Goal: Task Accomplishment & Management: Use online tool/utility

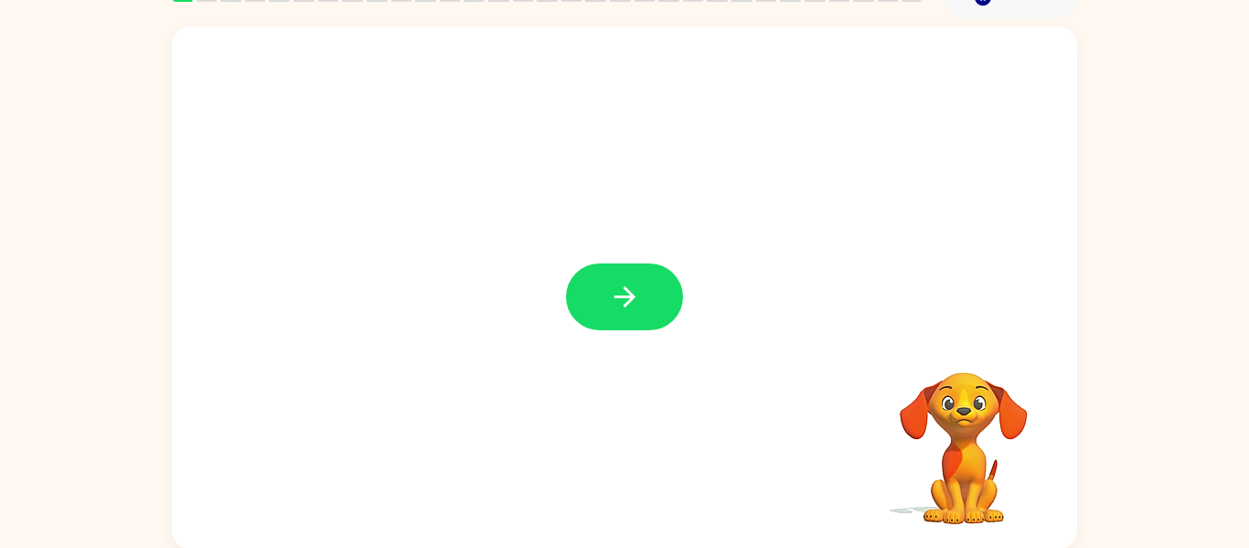
scroll to position [95, 0]
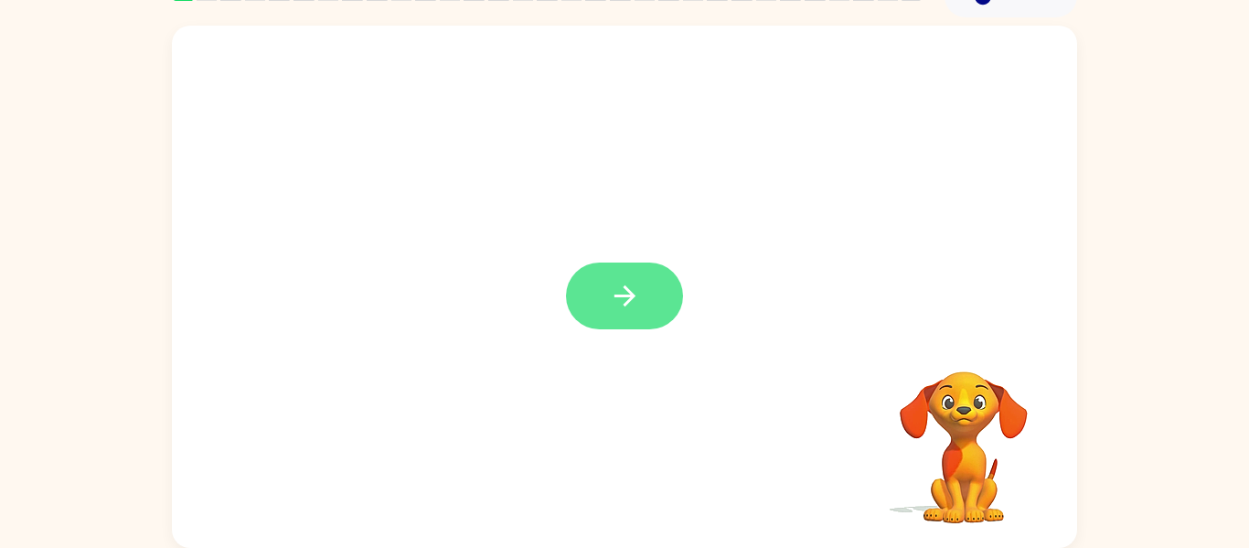
click at [662, 275] on button "button" at bounding box center [624, 295] width 117 height 67
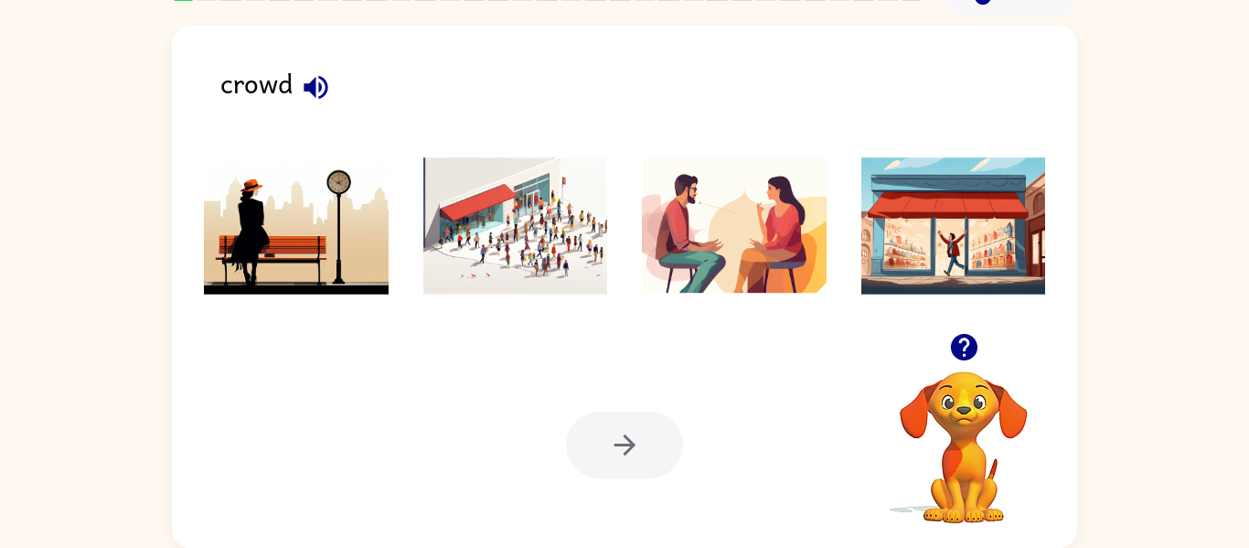
click at [532, 254] on img at bounding box center [515, 225] width 185 height 137
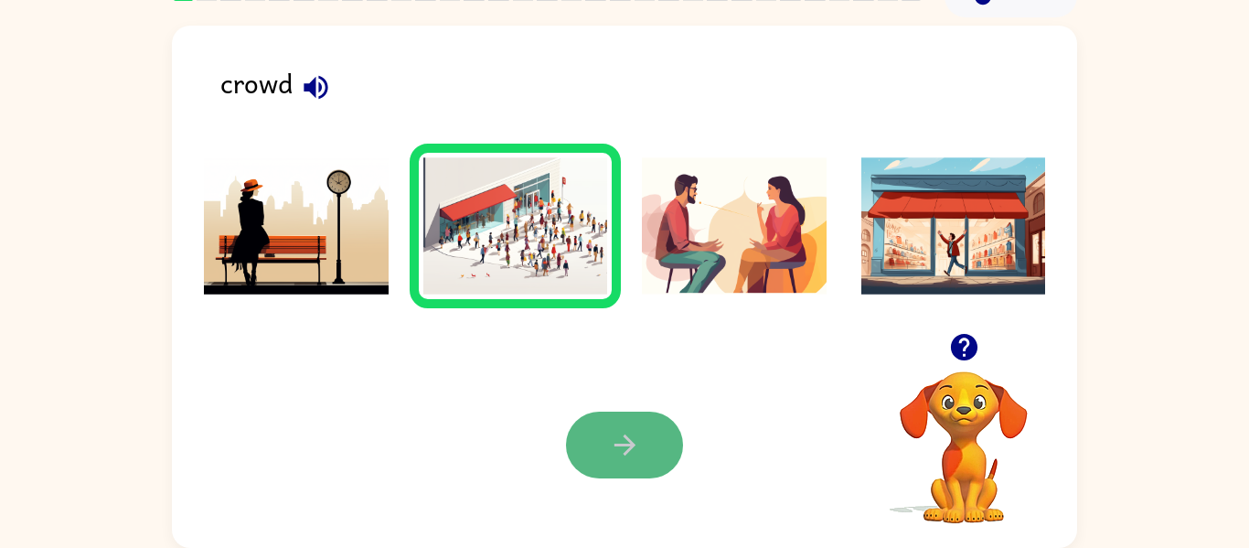
click at [631, 444] on icon "button" at bounding box center [624, 444] width 21 height 21
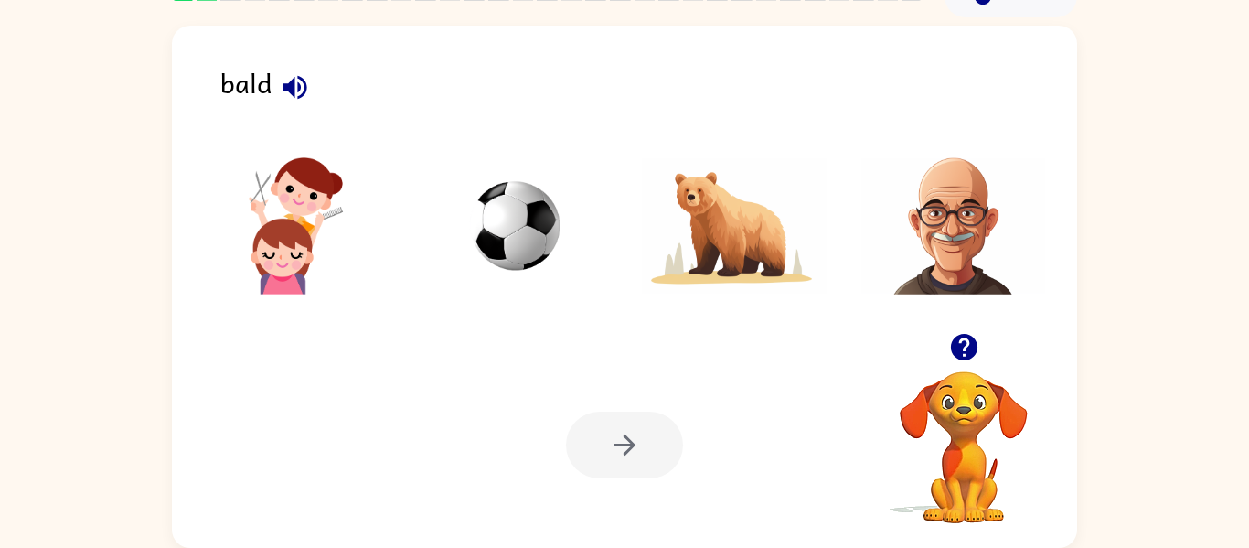
click at [300, 90] on icon "button" at bounding box center [295, 87] width 32 height 32
click at [524, 217] on img at bounding box center [515, 225] width 185 height 137
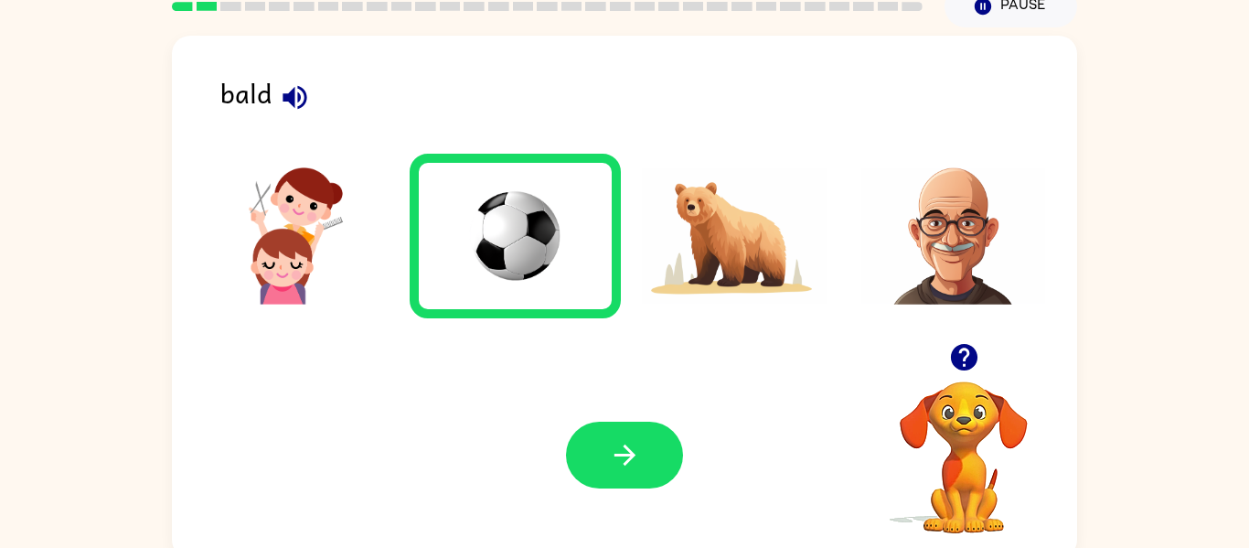
scroll to position [80, 0]
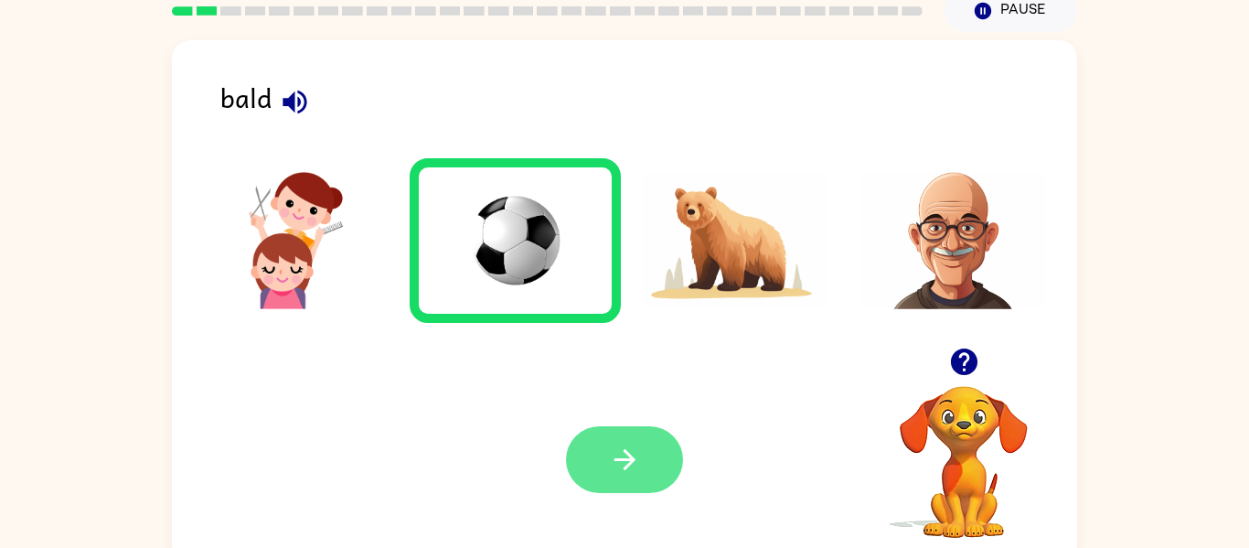
click at [644, 460] on button "button" at bounding box center [624, 459] width 117 height 67
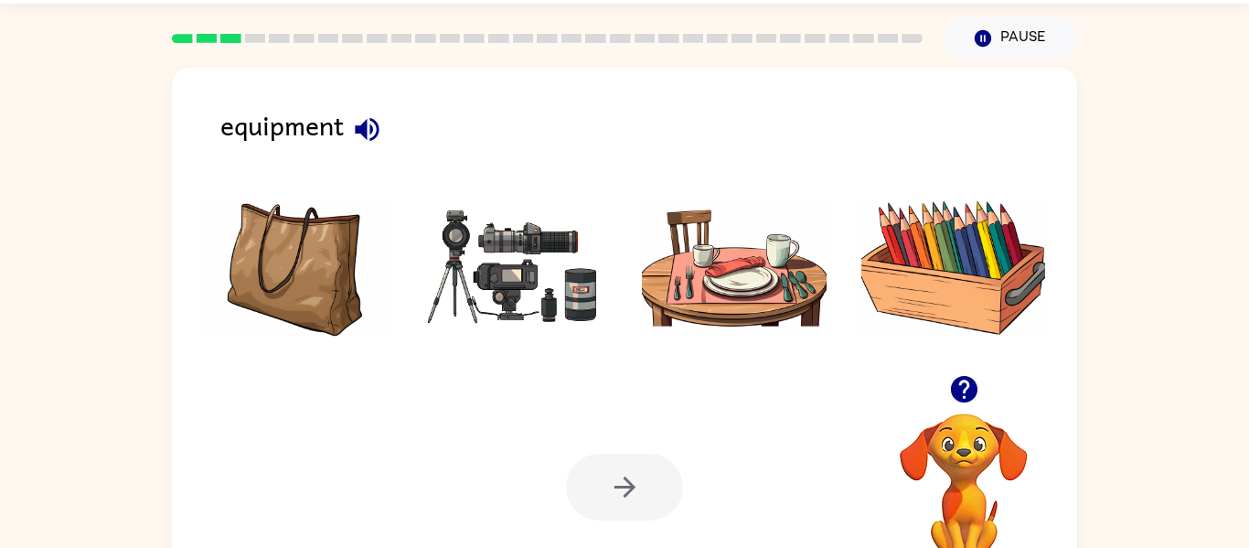
scroll to position [37, 0]
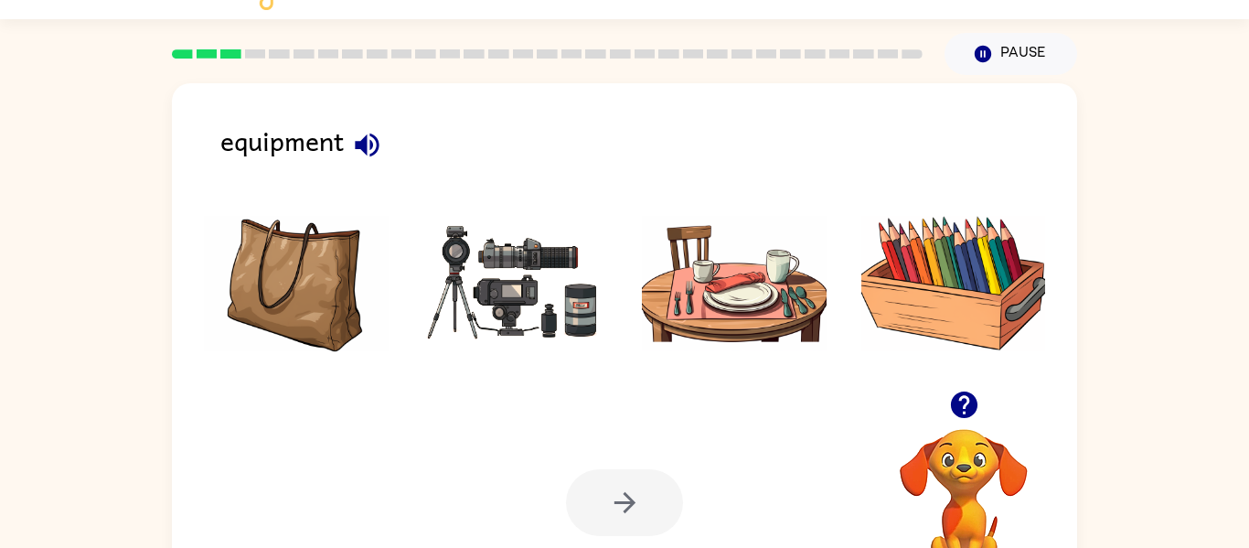
click at [367, 157] on icon "button" at bounding box center [367, 145] width 32 height 32
click at [562, 308] on img at bounding box center [515, 283] width 185 height 137
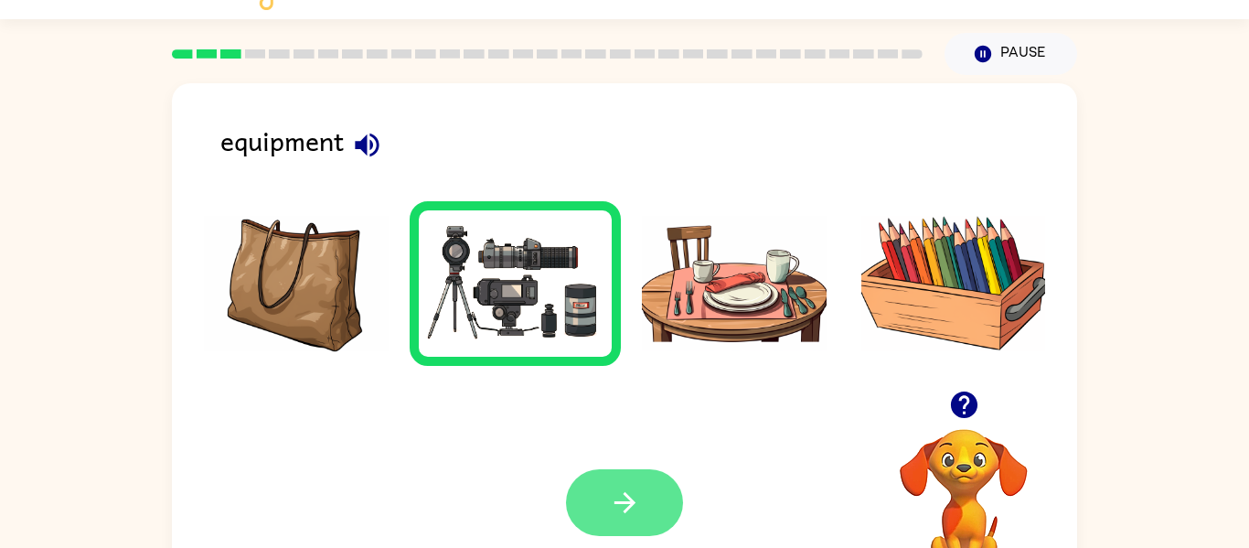
click at [617, 502] on icon "button" at bounding box center [624, 502] width 21 height 21
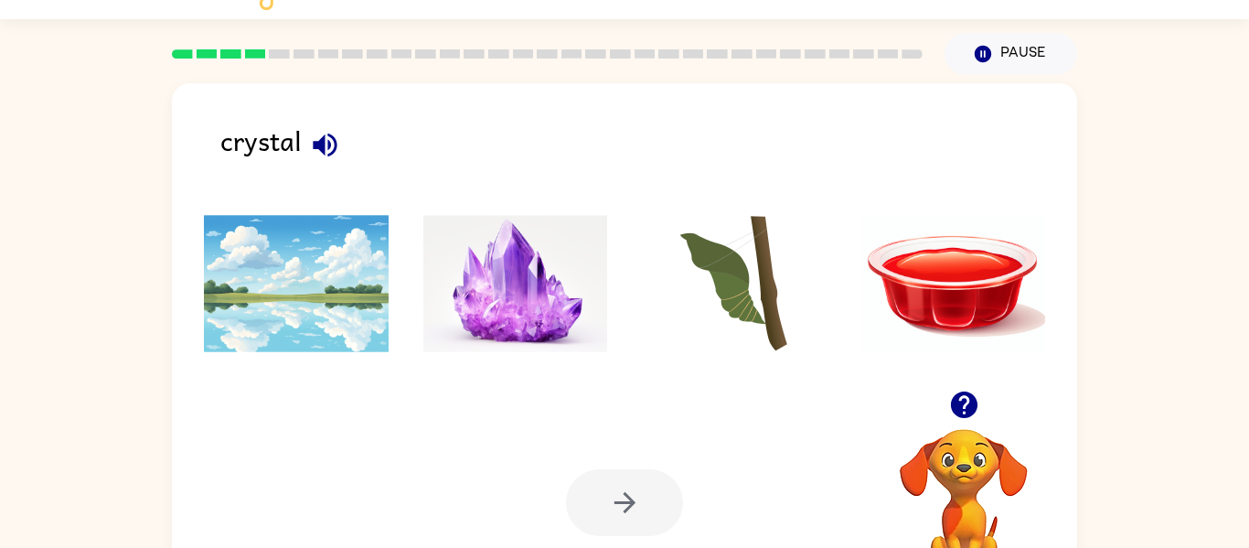
click at [522, 283] on img at bounding box center [515, 283] width 185 height 137
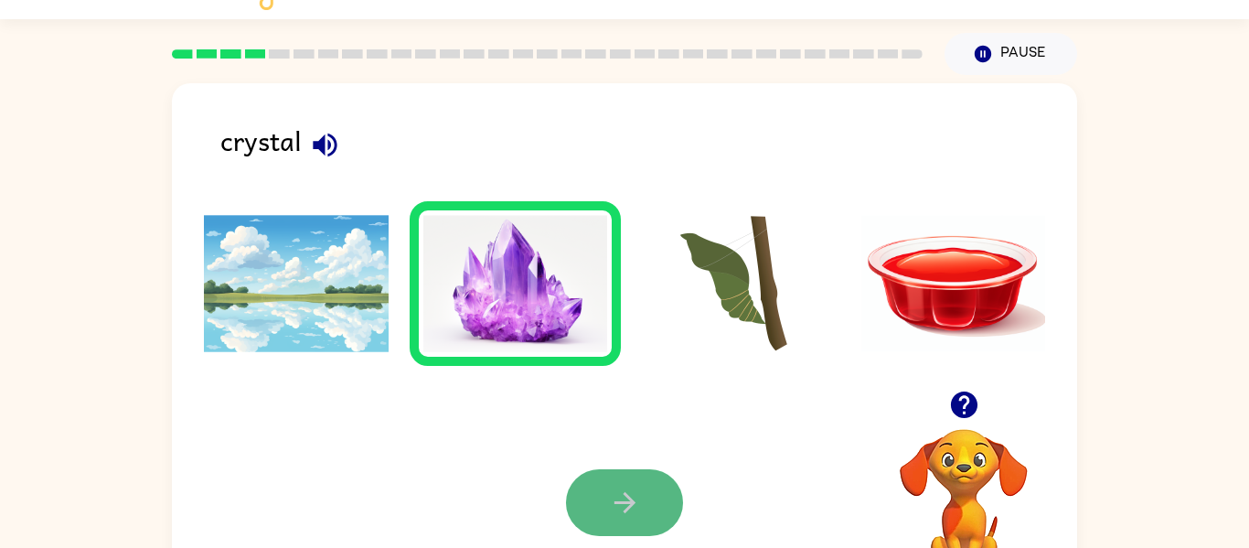
click at [672, 487] on button "button" at bounding box center [624, 502] width 117 height 67
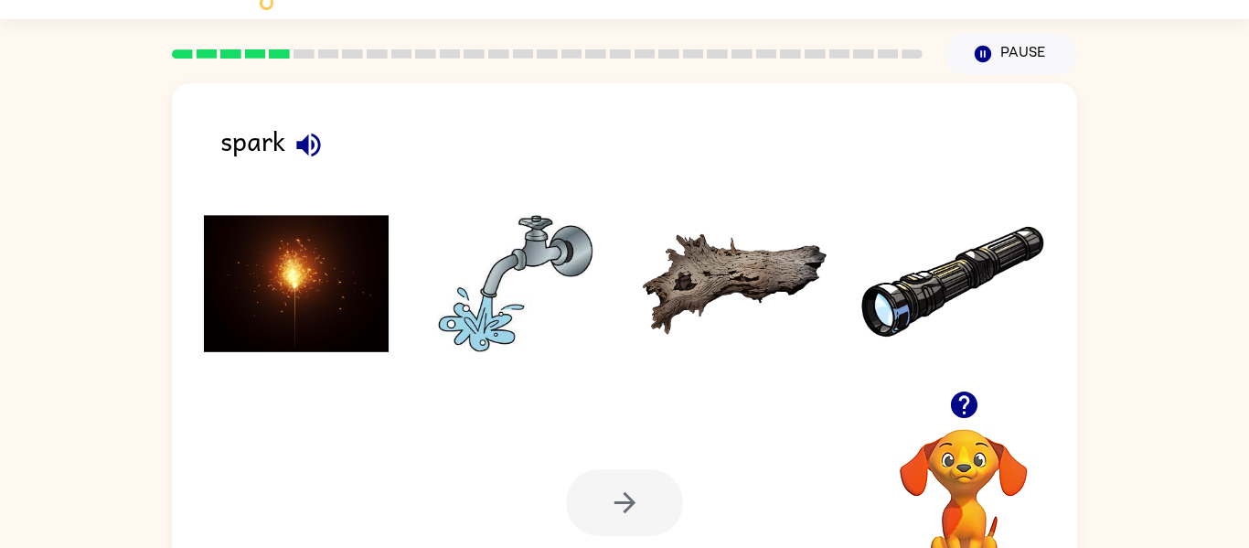
click at [299, 282] on img at bounding box center [296, 283] width 185 height 137
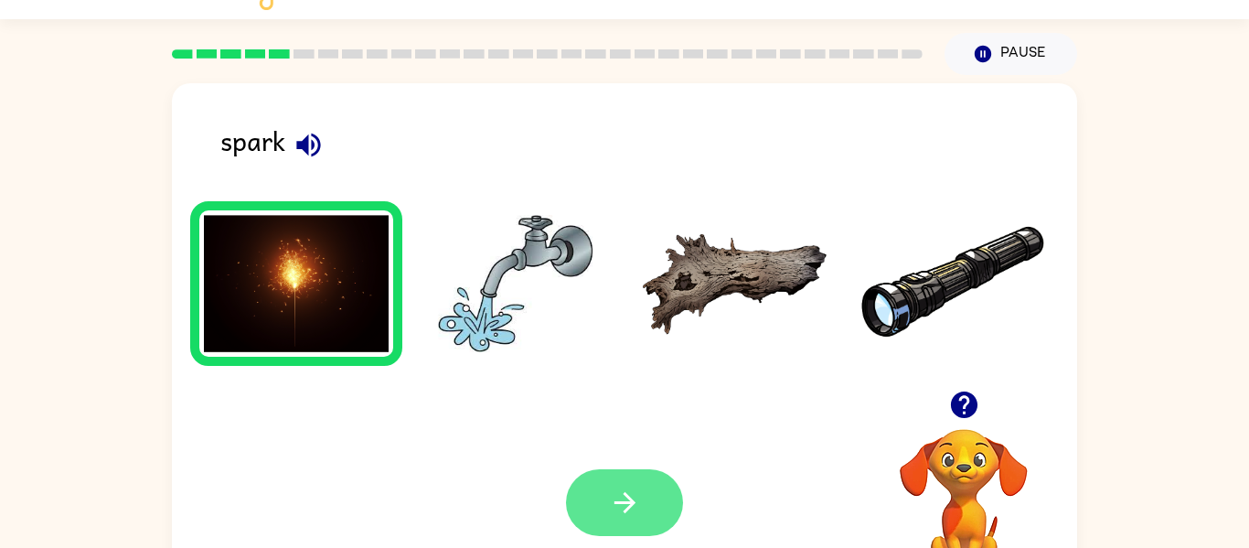
click at [633, 499] on icon "button" at bounding box center [625, 503] width 32 height 32
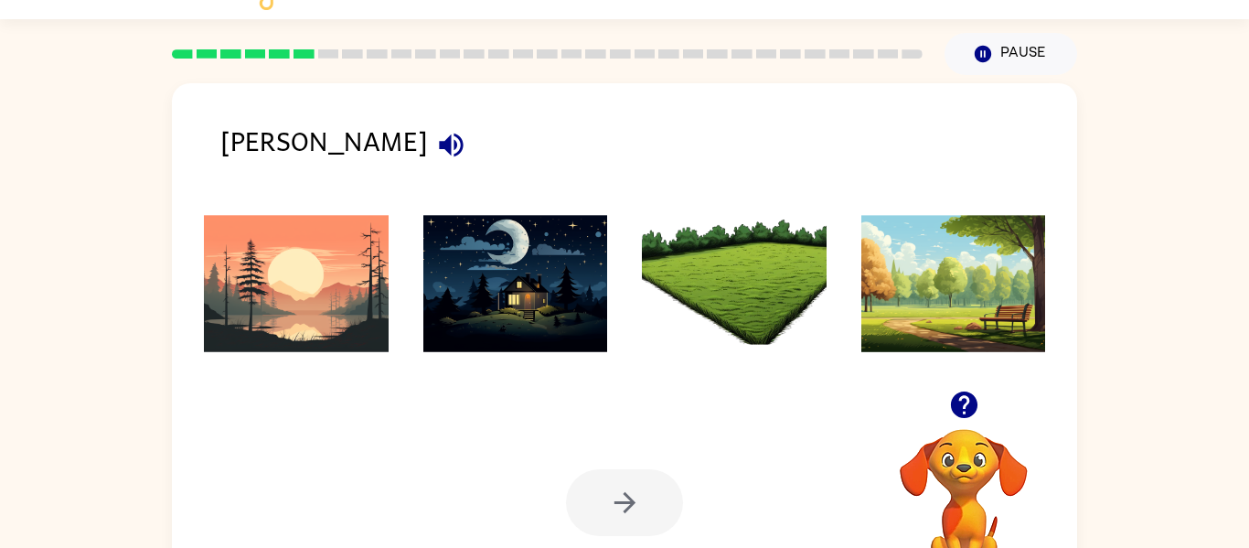
click at [276, 287] on img at bounding box center [296, 283] width 185 height 137
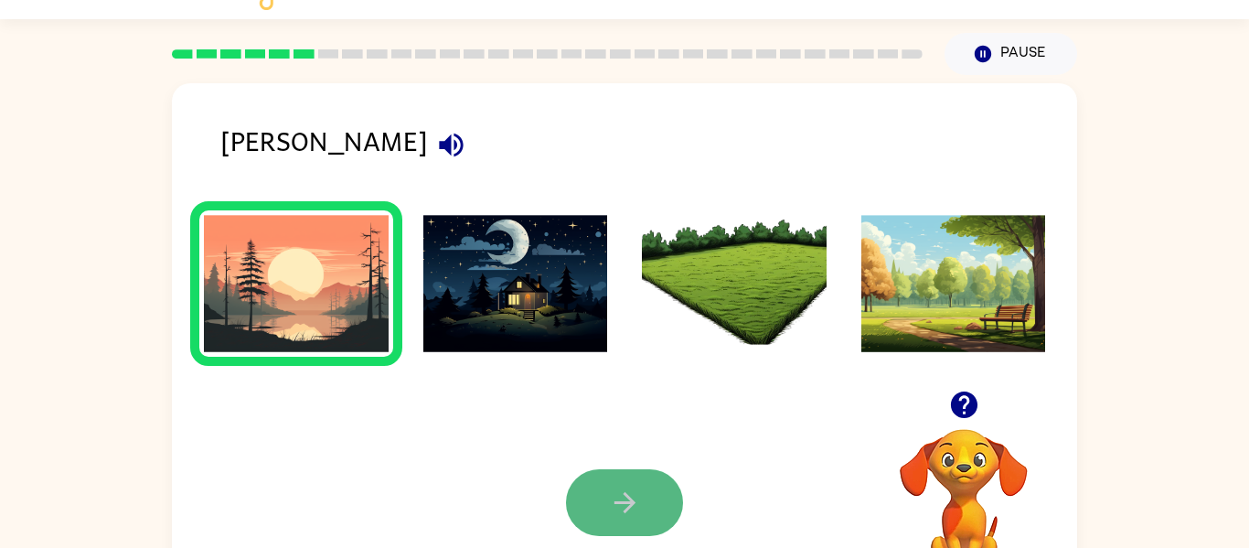
click at [626, 500] on icon "button" at bounding box center [625, 503] width 32 height 32
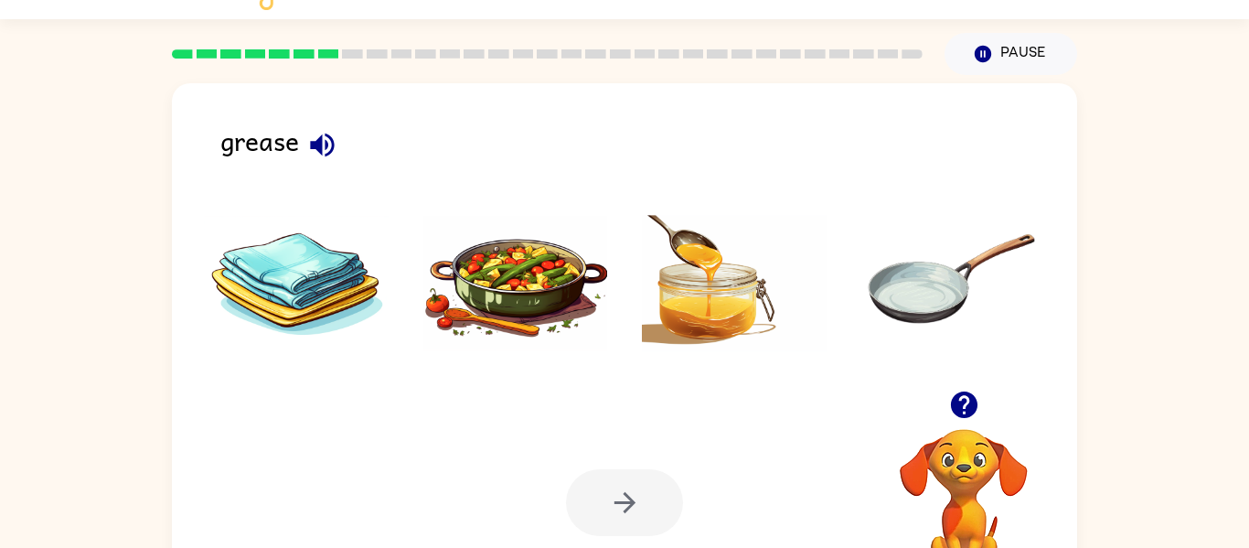
click at [507, 283] on img at bounding box center [515, 283] width 185 height 137
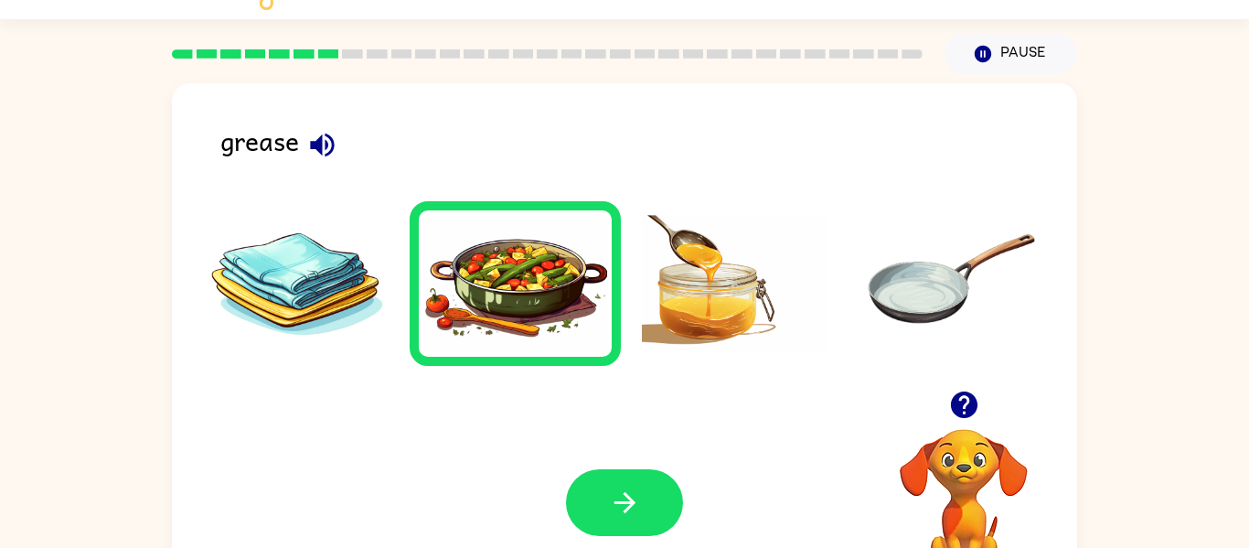
click at [536, 302] on img at bounding box center [515, 283] width 185 height 137
click at [628, 502] on icon "button" at bounding box center [624, 502] width 21 height 21
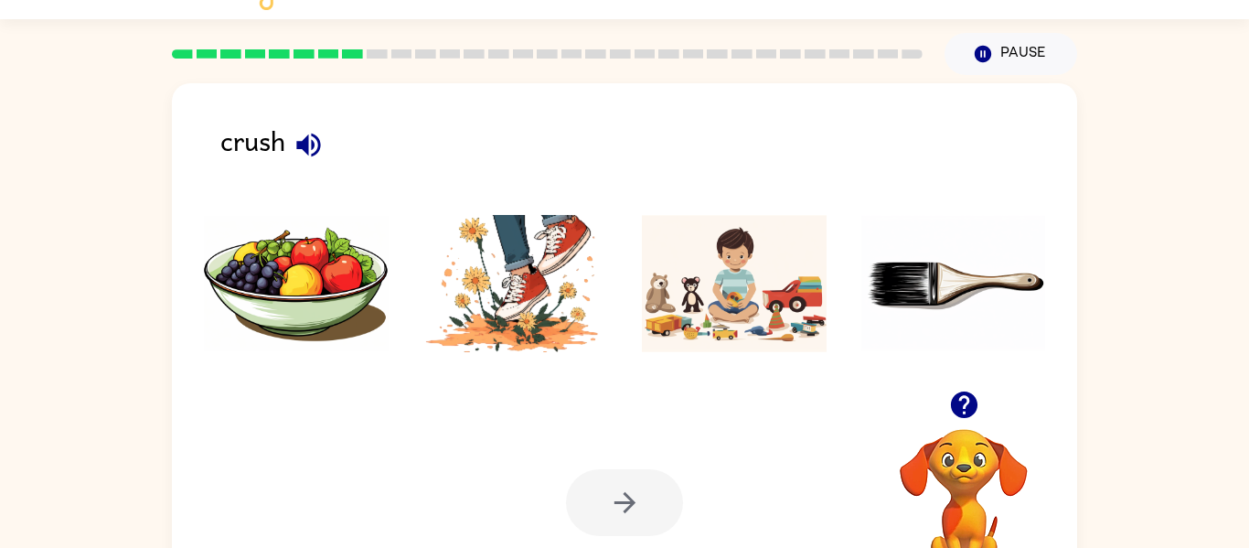
click at [503, 322] on img at bounding box center [515, 283] width 185 height 137
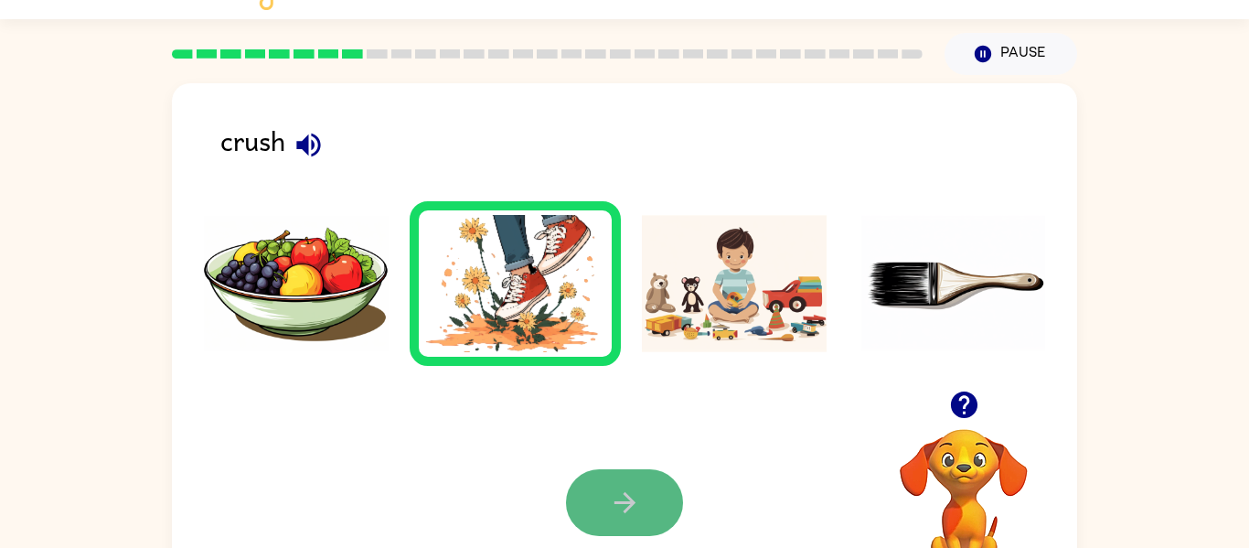
click at [661, 512] on button "button" at bounding box center [624, 502] width 117 height 67
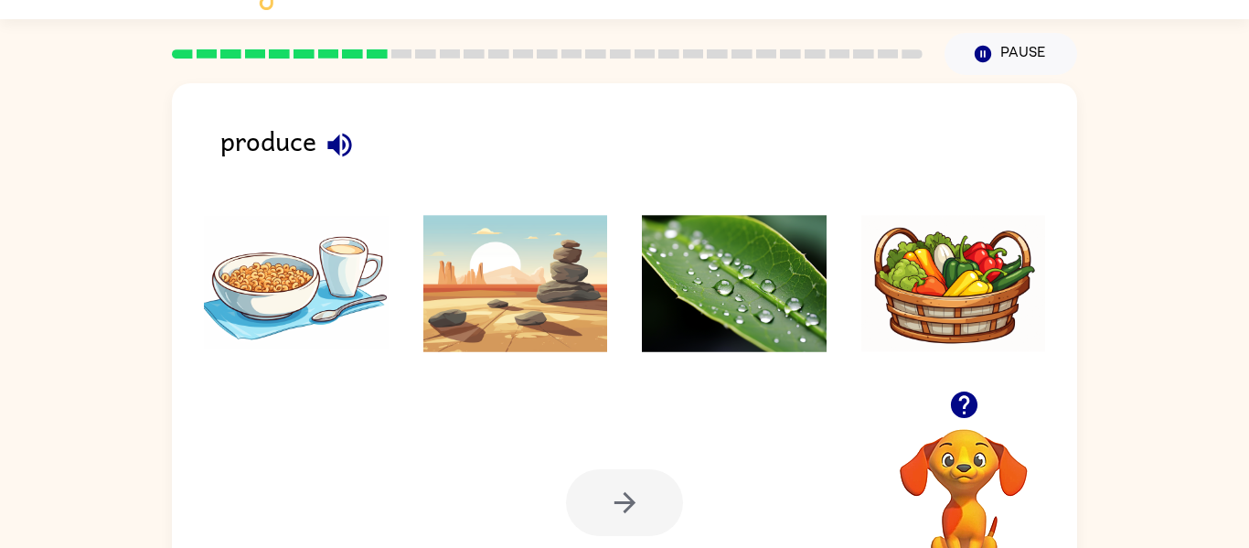
click at [316, 270] on img at bounding box center [296, 283] width 185 height 137
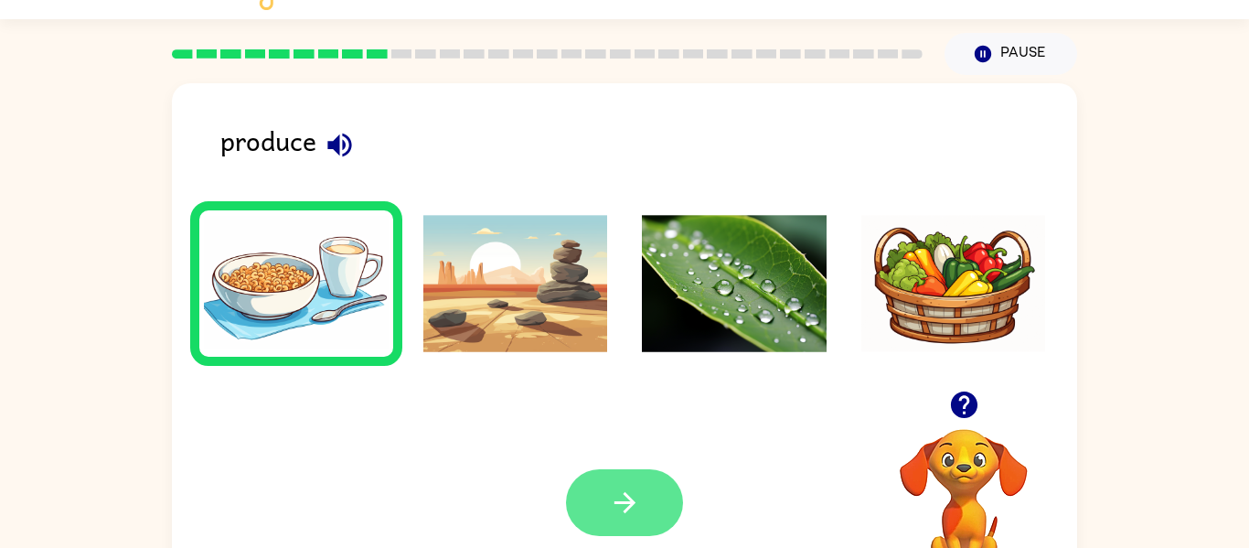
click at [619, 498] on icon "button" at bounding box center [625, 503] width 32 height 32
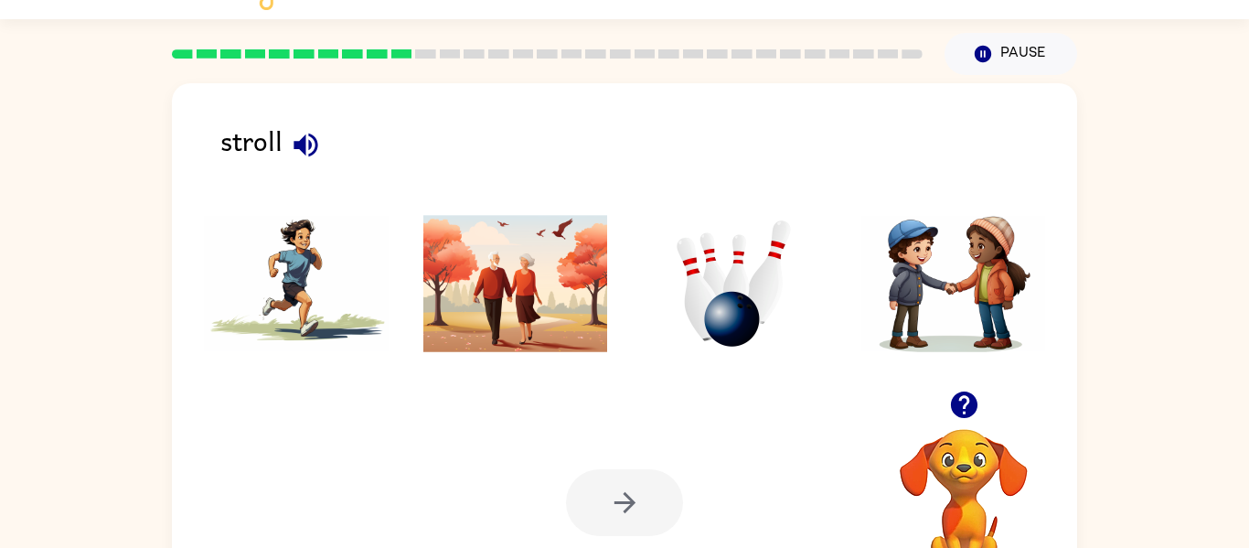
click at [288, 286] on img at bounding box center [296, 283] width 185 height 137
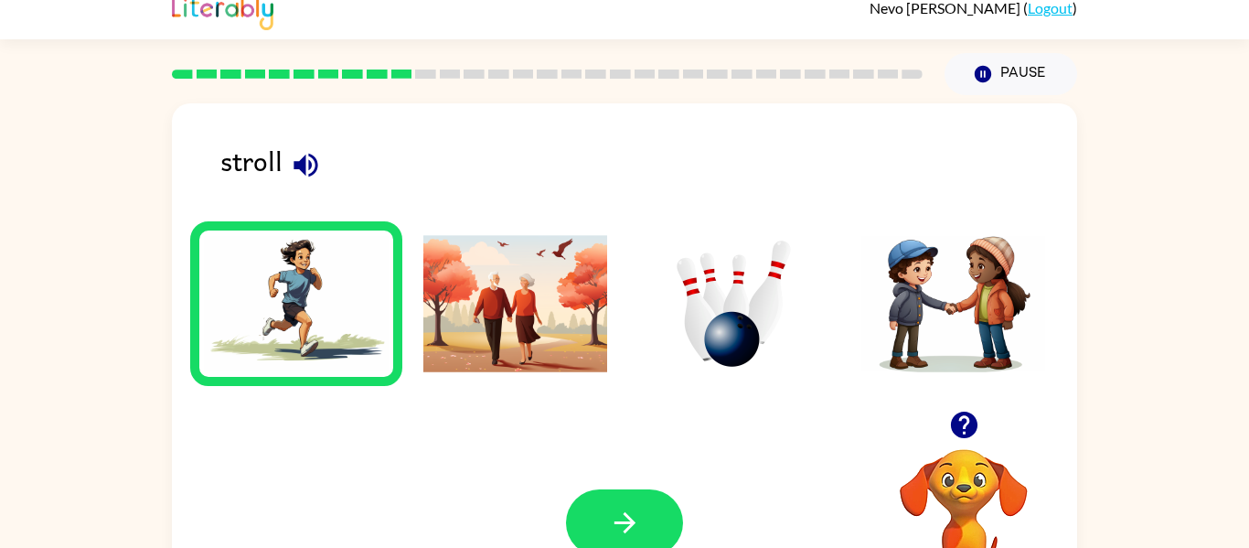
scroll to position [9, 0]
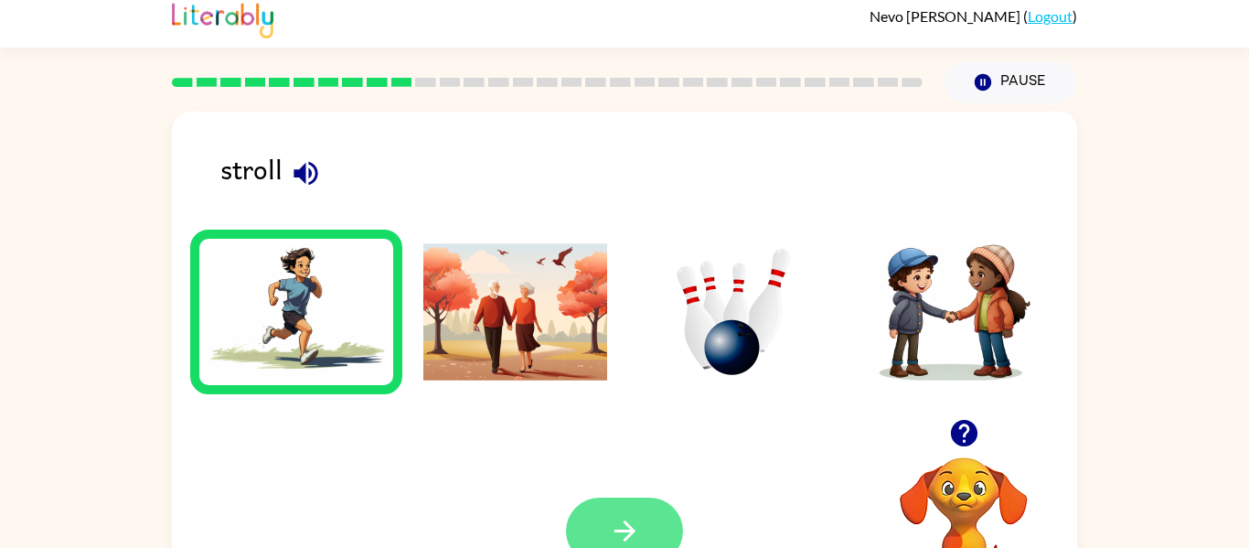
click at [639, 522] on icon "button" at bounding box center [625, 531] width 32 height 32
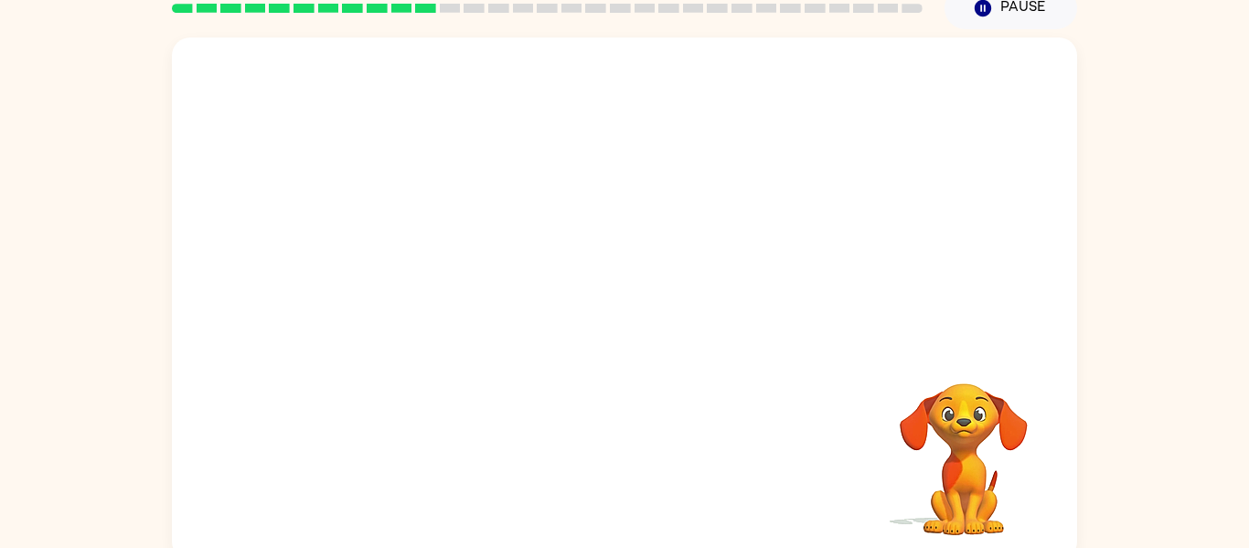
scroll to position [76, 0]
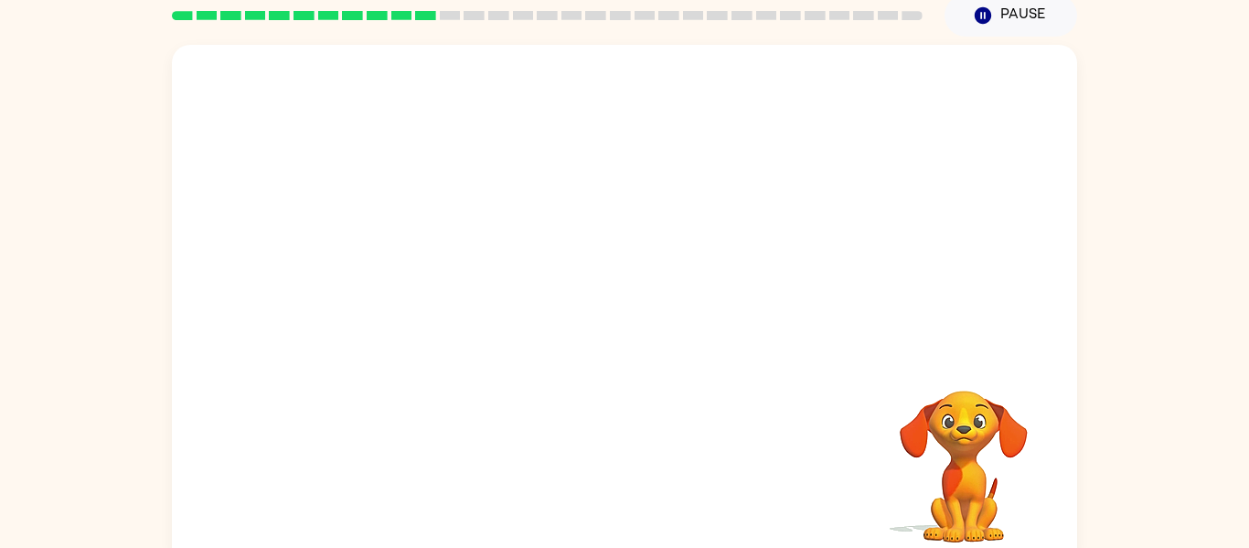
click at [872, 90] on video "Your browser must support playing .mp4 files to use Literably. Please try using…" at bounding box center [624, 198] width 905 height 307
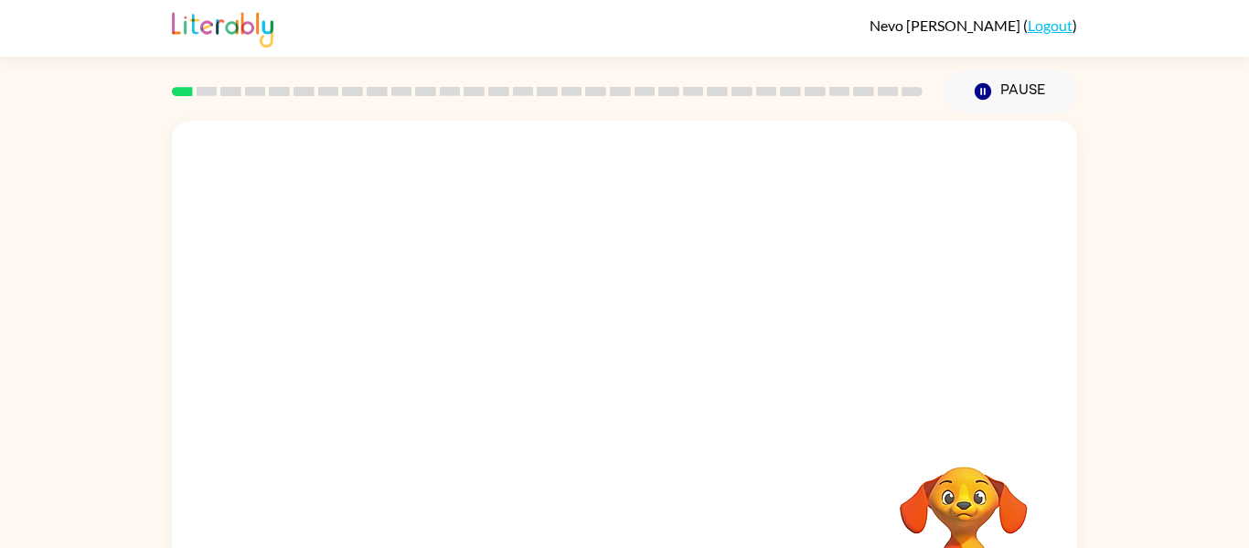
scroll to position [95, 0]
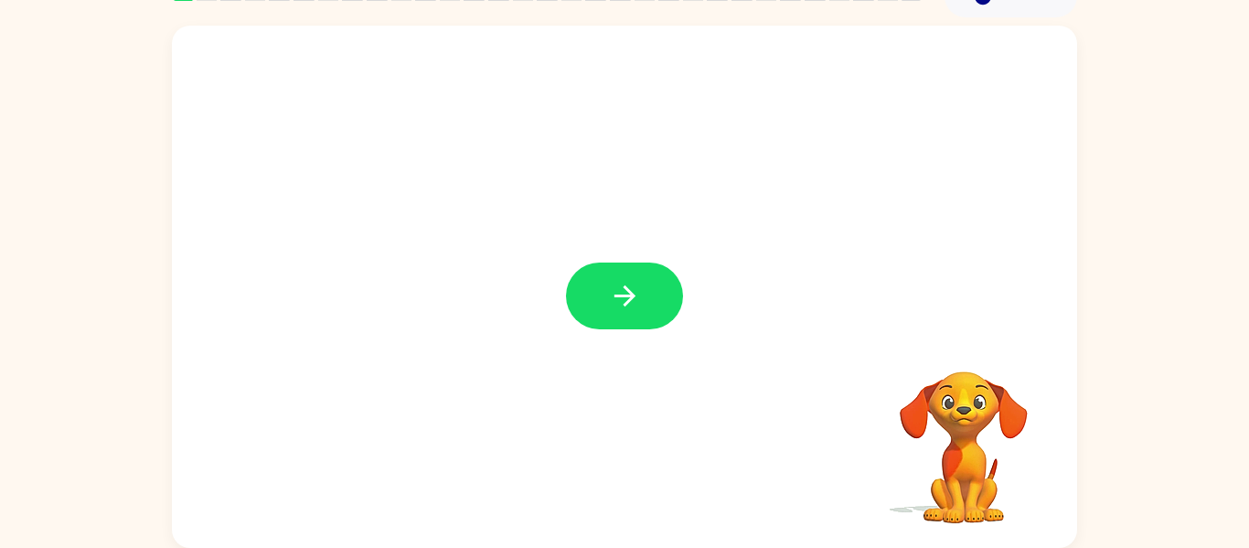
click at [684, 331] on div at bounding box center [624, 287] width 905 height 522
click at [643, 309] on button "button" at bounding box center [624, 295] width 117 height 67
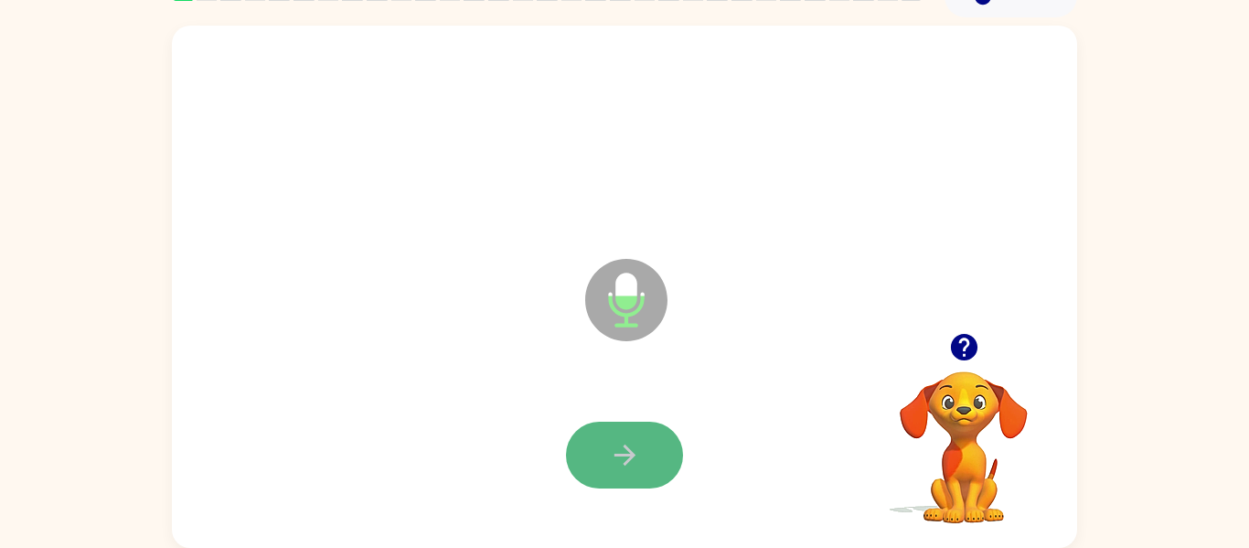
click at [634, 444] on icon "button" at bounding box center [625, 455] width 32 height 32
click at [640, 450] on button "button" at bounding box center [624, 455] width 117 height 67
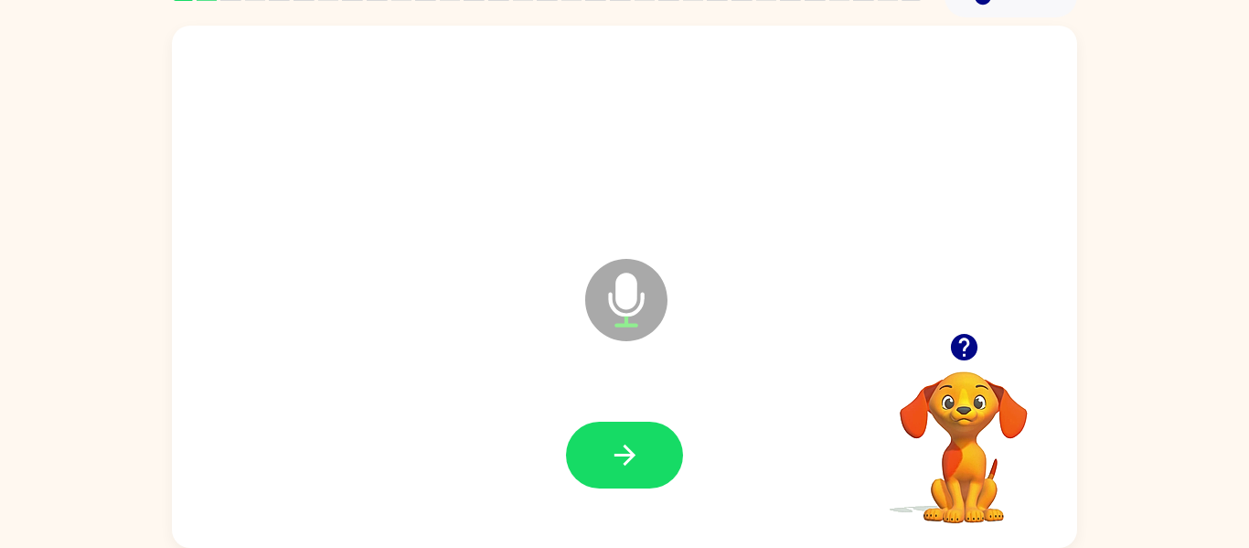
click at [640, 450] on button "button" at bounding box center [624, 455] width 117 height 67
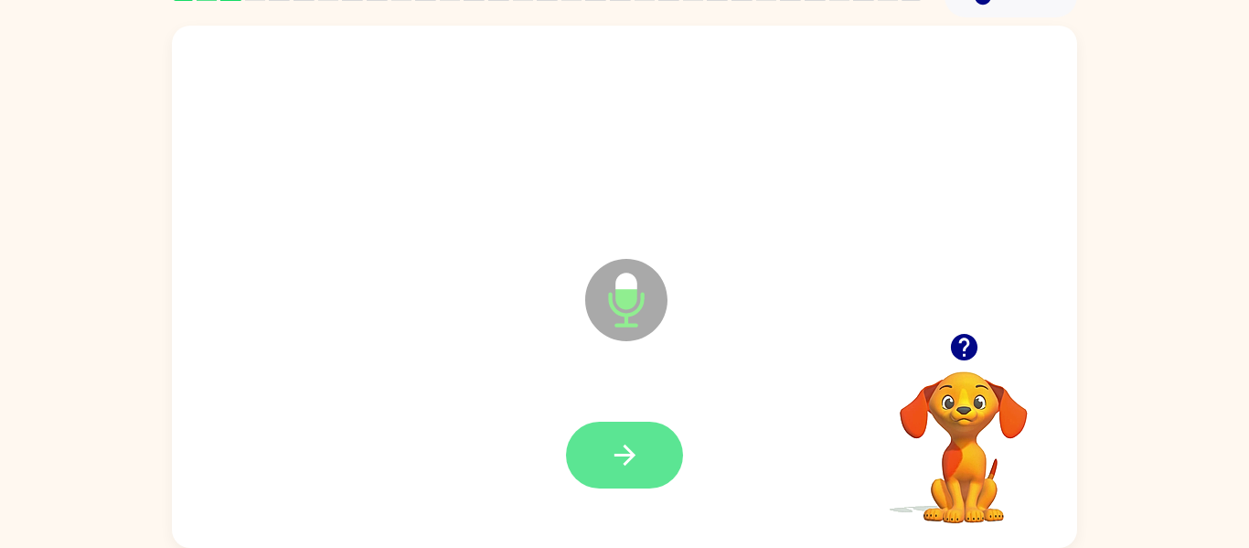
click at [639, 467] on icon "button" at bounding box center [625, 455] width 32 height 32
click at [643, 450] on button "button" at bounding box center [624, 455] width 117 height 67
click at [638, 422] on button "button" at bounding box center [624, 455] width 117 height 67
